Goal: Task Accomplishment & Management: Use online tool/utility

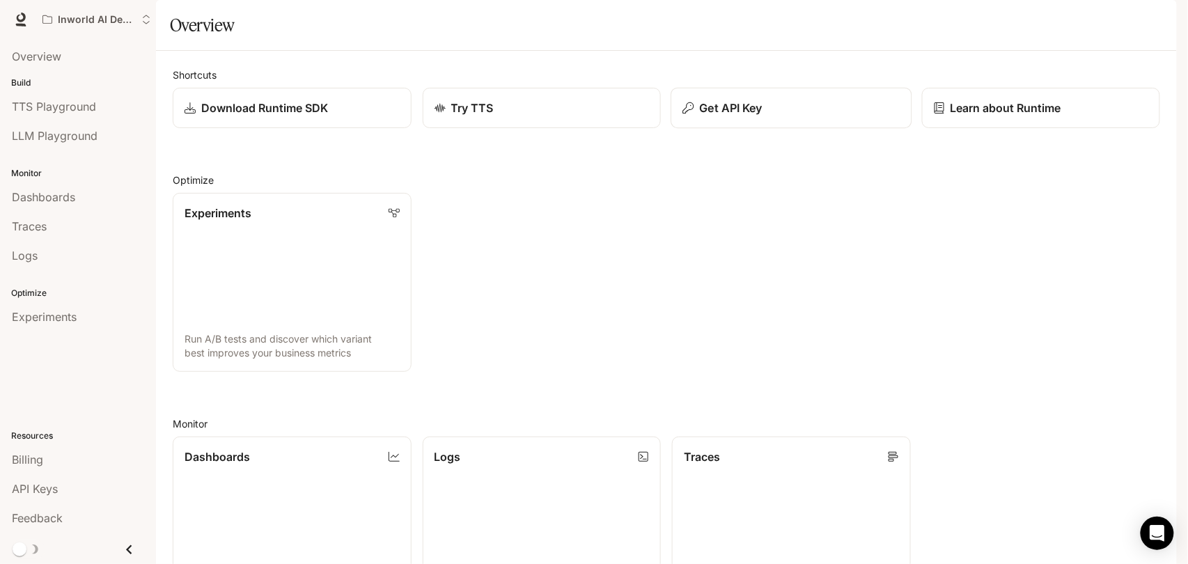
click at [801, 129] on button "Get API Key" at bounding box center [791, 108] width 241 height 41
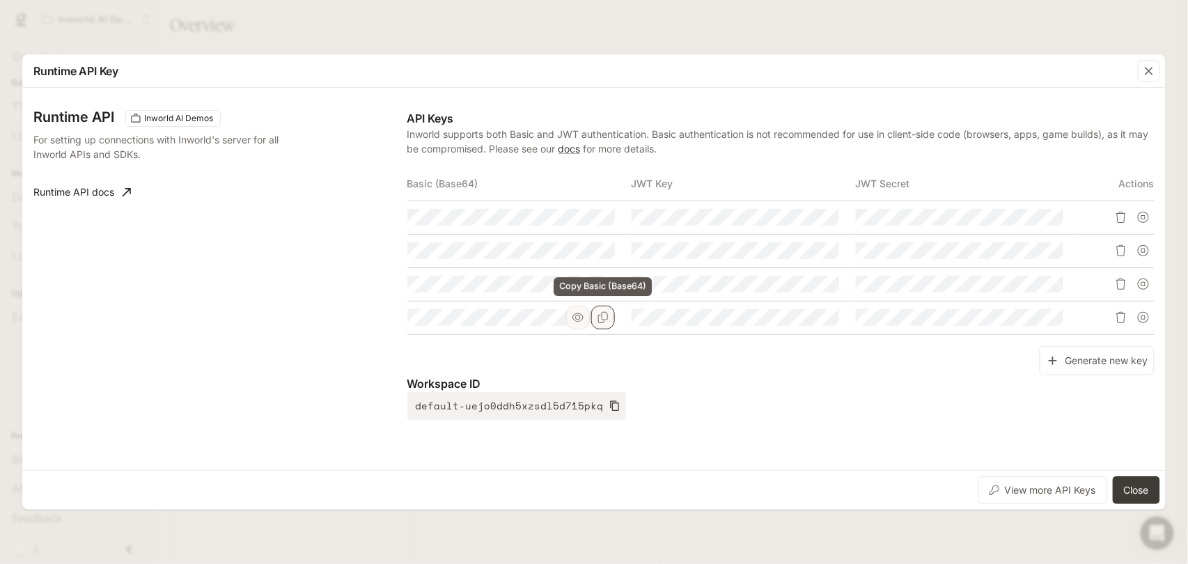
click at [609, 320] on button "Copy Basic (Base64)" at bounding box center [603, 318] width 24 height 24
click at [1153, 71] on icon "button" at bounding box center [1149, 71] width 14 height 14
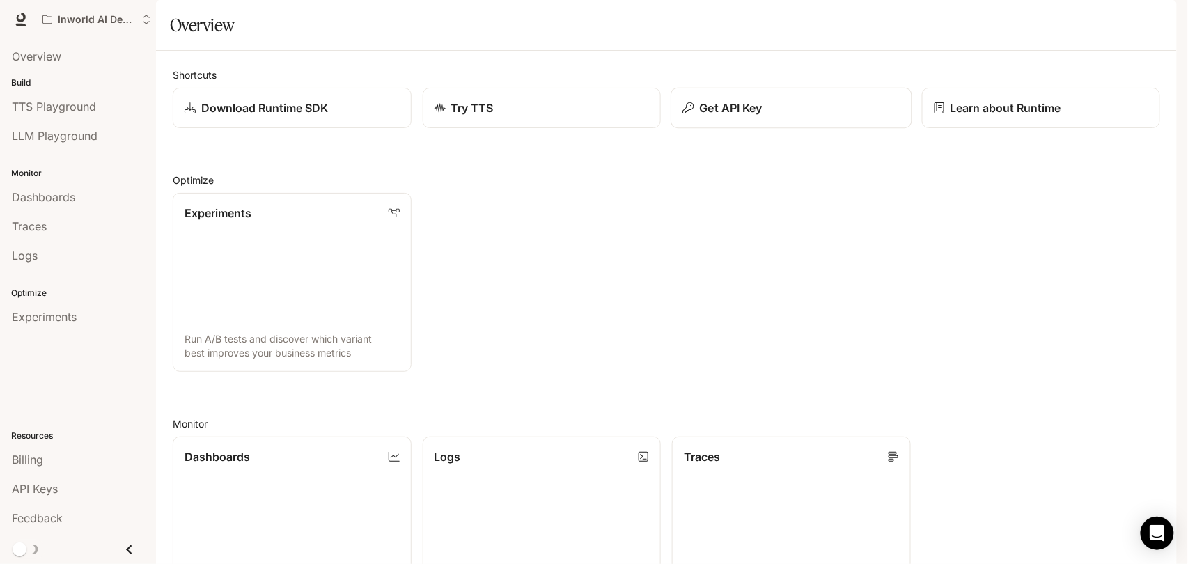
click at [733, 116] on p "Get API Key" at bounding box center [731, 108] width 63 height 17
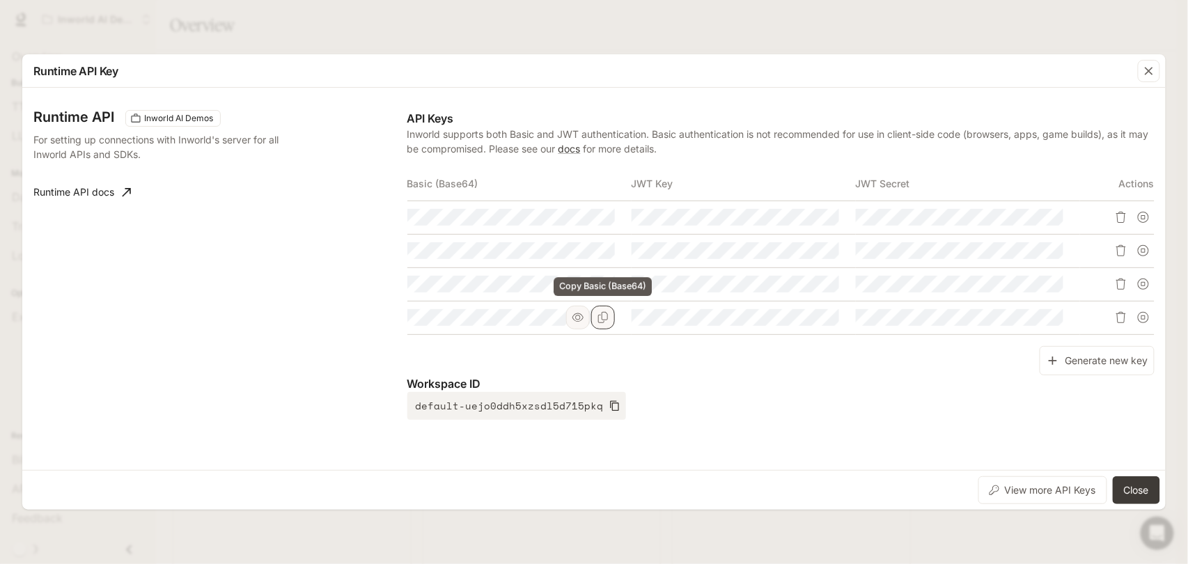
click at [608, 319] on icon "Copy Basic (Base64)" at bounding box center [603, 317] width 11 height 11
